Goal: Download file/media

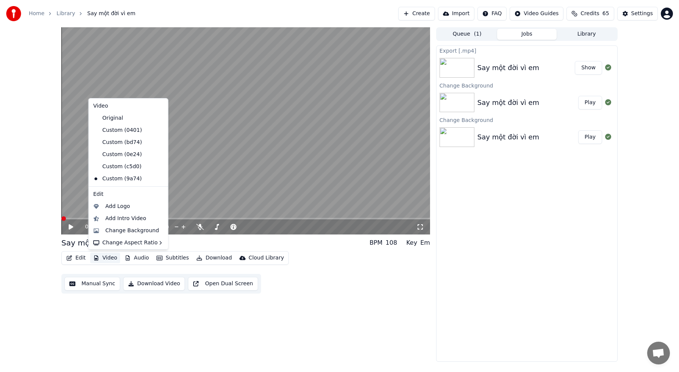
click at [111, 259] on button "Video" at bounding box center [105, 258] width 30 height 11
click at [121, 232] on div "Change Background" at bounding box center [132, 231] width 54 height 8
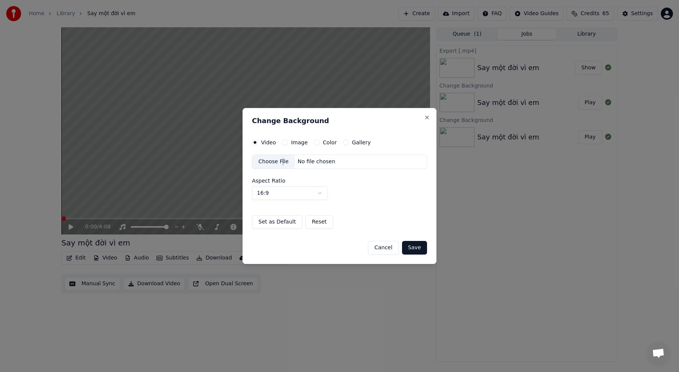
click at [282, 161] on div "Choose File" at bounding box center [273, 162] width 42 height 14
click at [418, 247] on button "Save" at bounding box center [414, 248] width 25 height 14
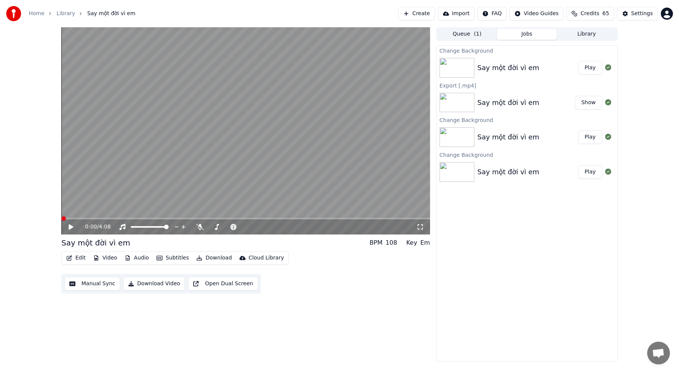
click at [592, 67] on button "Play" at bounding box center [591, 68] width 24 height 14
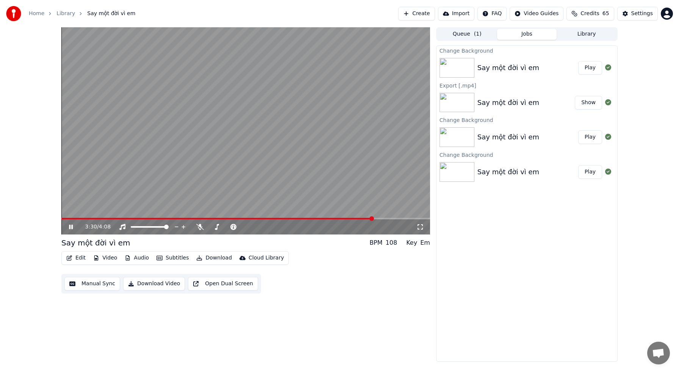
click at [373, 219] on span at bounding box center [245, 219] width 369 height 2
click at [391, 219] on span at bounding box center [245, 219] width 369 height 2
click at [400, 218] on span at bounding box center [245, 219] width 369 height 2
click at [400, 218] on span at bounding box center [398, 218] width 5 height 5
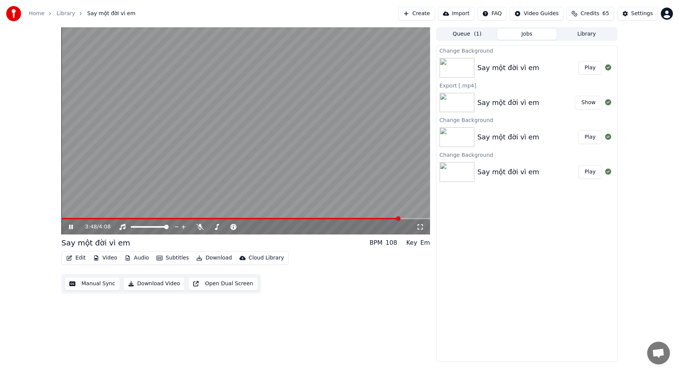
click at [405, 219] on span at bounding box center [245, 219] width 369 height 2
click at [72, 226] on icon at bounding box center [71, 227] width 4 height 5
click at [215, 259] on button "Download" at bounding box center [214, 258] width 42 height 11
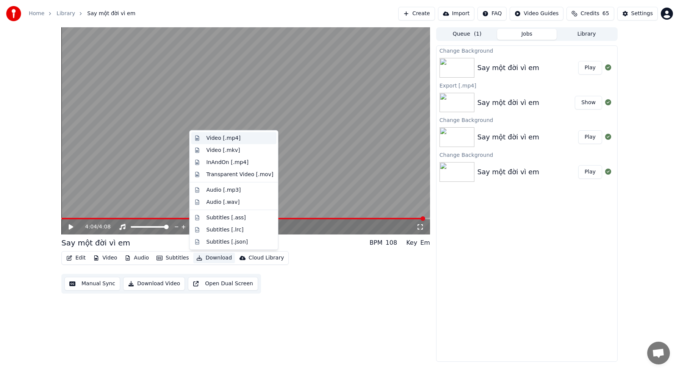
click at [238, 138] on div "Video [.mp4]" at bounding box center [240, 139] width 67 height 8
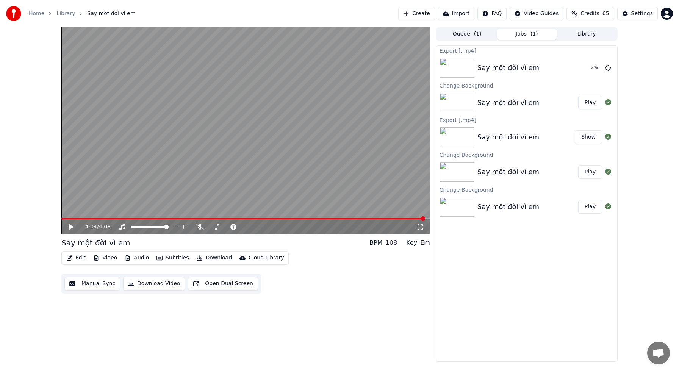
click at [71, 227] on icon at bounding box center [71, 226] width 5 height 5
click at [72, 227] on icon at bounding box center [71, 227] width 4 height 5
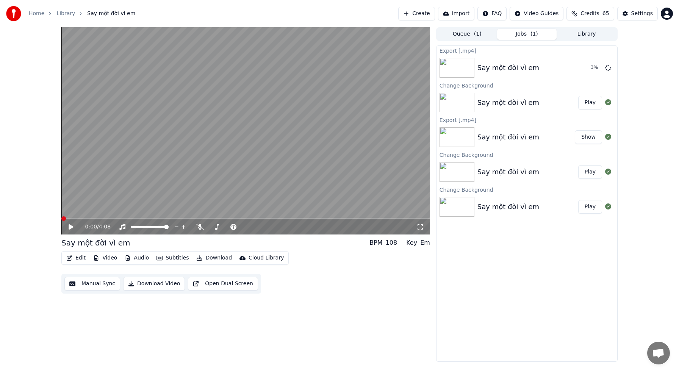
click at [58, 219] on div "0:00 / 4:08 Say một đời vì em BPM 108 Key Em Edit Video Audio Subtitles Downloa…" at bounding box center [339, 194] width 569 height 335
click at [69, 227] on icon at bounding box center [71, 226] width 5 height 5
click at [72, 227] on icon at bounding box center [71, 226] width 5 height 5
click at [90, 219] on span at bounding box center [245, 219] width 369 height 2
click at [100, 218] on span at bounding box center [245, 219] width 369 height 2
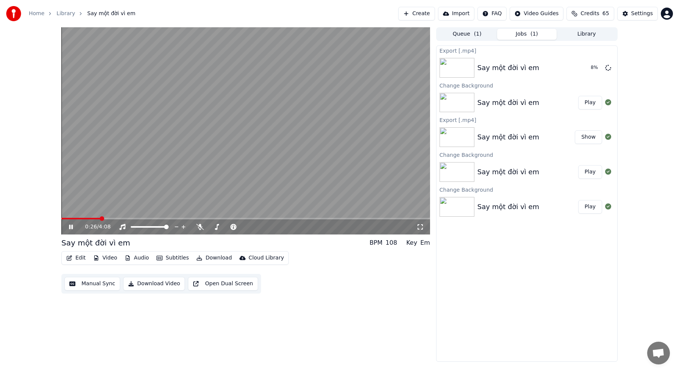
click at [116, 218] on span at bounding box center [245, 219] width 369 height 2
drag, startPoint x: 136, startPoint y: 217, endPoint x: 119, endPoint y: 220, distance: 17.0
click at [136, 217] on video at bounding box center [245, 130] width 369 height 207
click at [71, 228] on icon at bounding box center [71, 226] width 5 height 5
click at [71, 228] on icon at bounding box center [76, 227] width 18 height 6
